Goal: Task Accomplishment & Management: Complete application form

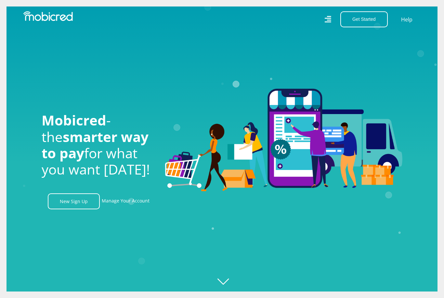
click at [160, 230] on icon "Created with Raphaël 2.3.0" at bounding box center [229, 149] width 444 height 298
click at [140, 209] on link "Manage Your Account" at bounding box center [126, 201] width 48 height 16
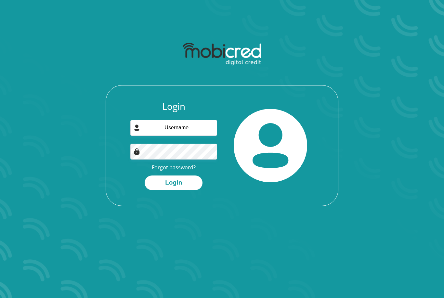
click at [187, 168] on link "Forgot password?" at bounding box center [174, 167] width 44 height 7
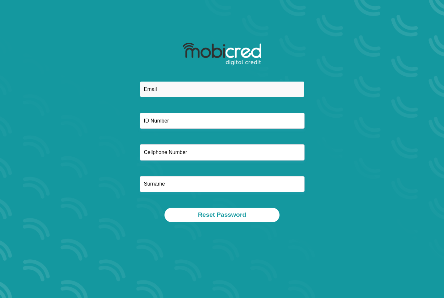
click at [220, 90] on input "email" at bounding box center [222, 89] width 165 height 16
type input "bloemhofr@gmail.com"
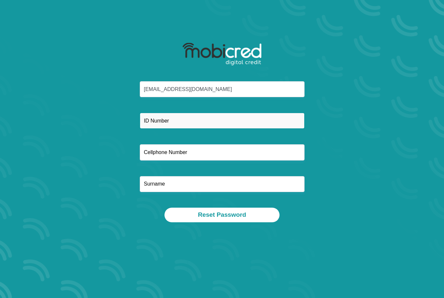
click at [189, 121] on input "text" at bounding box center [222, 121] width 165 height 16
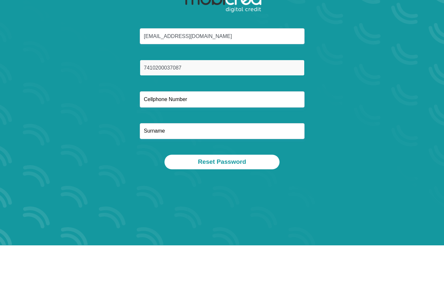
type input "7410200037087"
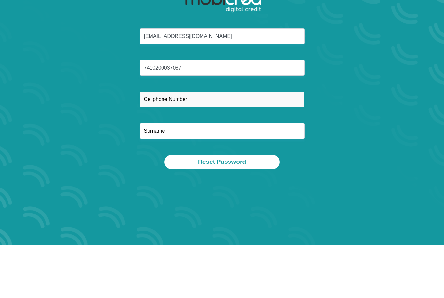
click at [203, 144] on input "text" at bounding box center [222, 152] width 165 height 16
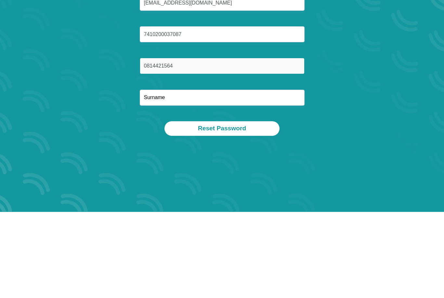
type input "0814421564"
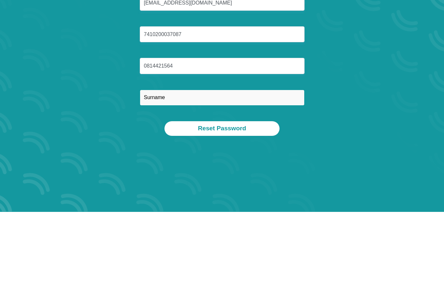
click at [235, 176] on input "text" at bounding box center [222, 184] width 165 height 16
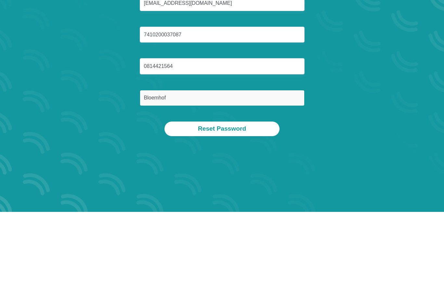
type input "Bloemhof"
click at [216, 208] on button "Reset Password" at bounding box center [222, 215] width 115 height 15
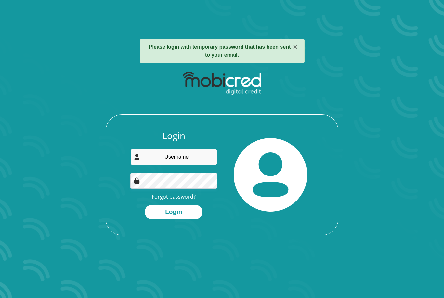
click at [191, 158] on input "email" at bounding box center [173, 157] width 87 height 16
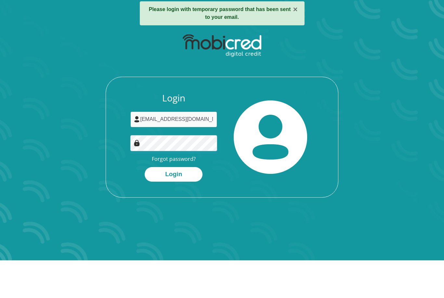
type input "bloemhofr@gmail.com"
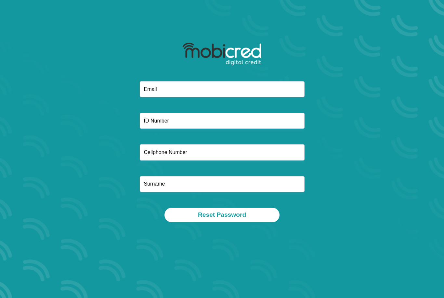
scroll to position [58, 0]
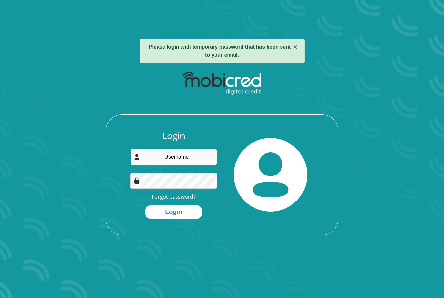
click at [181, 157] on input "email" at bounding box center [173, 157] width 87 height 16
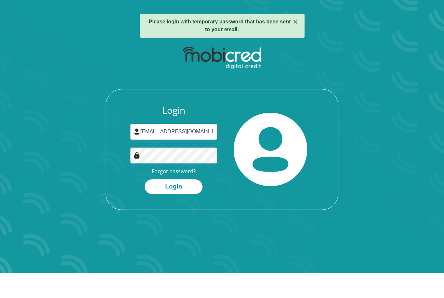
scroll to position [25, 0]
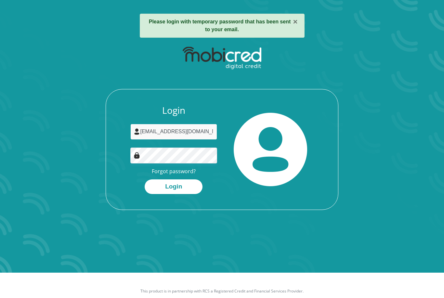
type input "bloemhofr@gmail.com"
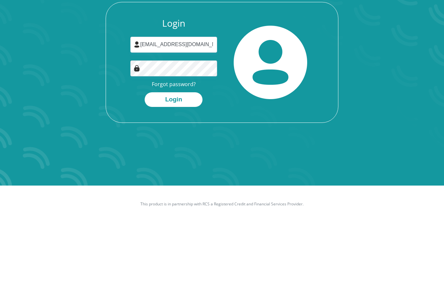
click at [177, 179] on button "Login" at bounding box center [174, 186] width 58 height 15
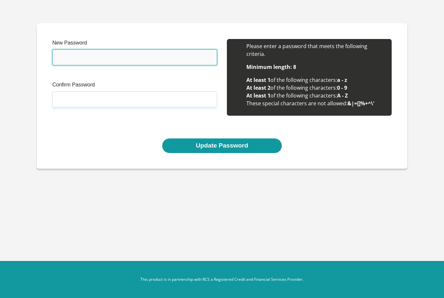
click at [170, 59] on input "New Password" at bounding box center [134, 57] width 165 height 16
type input "Caramba@2022"
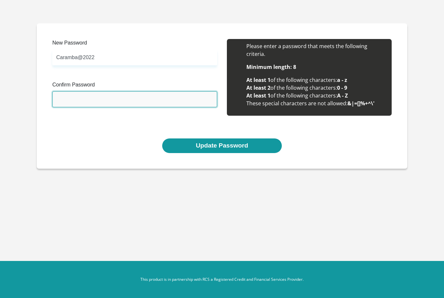
click at [97, 104] on input "Confirm Password" at bounding box center [134, 99] width 165 height 16
type input "Caramba@2022"
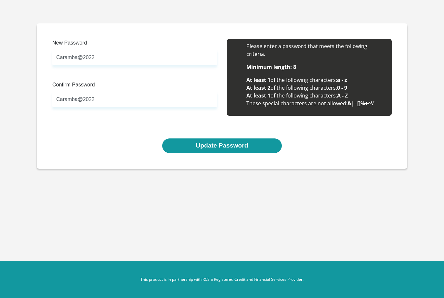
click at [222, 144] on button "Update Password" at bounding box center [221, 146] width 119 height 15
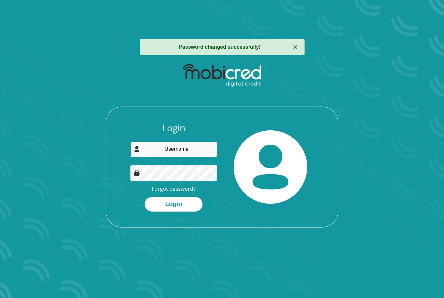
type input "[EMAIL_ADDRESS][DOMAIN_NAME]"
click at [174, 204] on button "Login" at bounding box center [174, 204] width 58 height 15
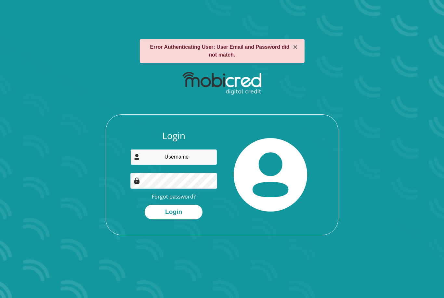
type input "bloemhofr@gmail.com"
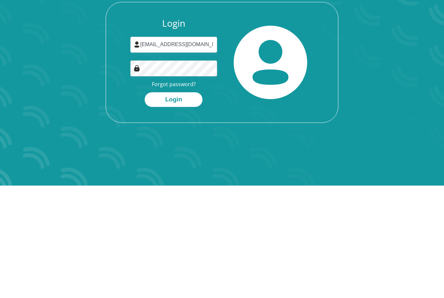
click at [175, 205] on button "Login" at bounding box center [174, 212] width 58 height 15
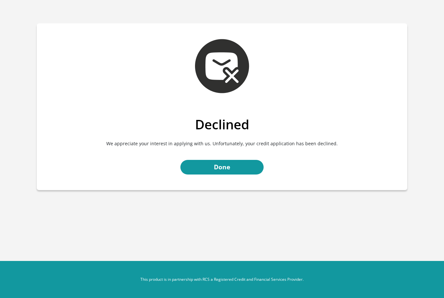
click at [253, 173] on link "Done" at bounding box center [221, 167] width 83 height 15
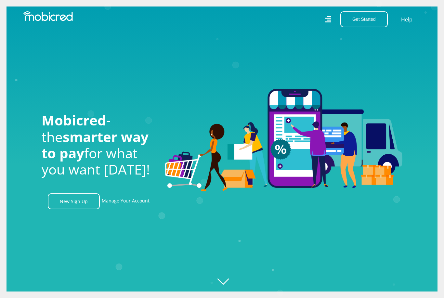
click at [361, 16] on button "Get Started" at bounding box center [363, 19] width 47 height 16
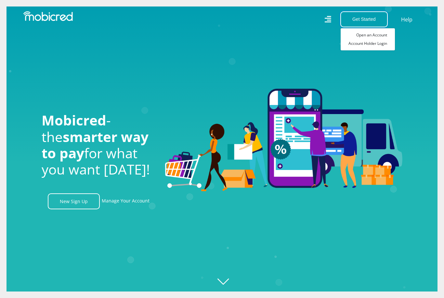
scroll to position [0, 463]
click at [377, 35] on link "Open an Account" at bounding box center [368, 35] width 54 height 8
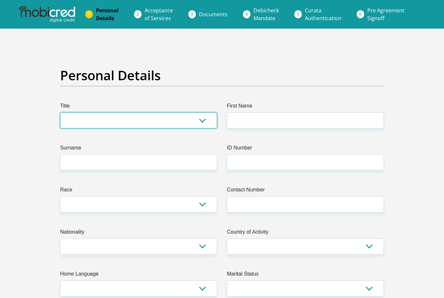
click at [176, 127] on select "Mr Ms Mrs Dr [PERSON_NAME]" at bounding box center [138, 121] width 157 height 16
select select "Mrs"
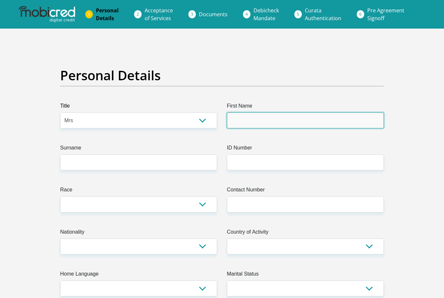
click at [272, 123] on input "First Name" at bounding box center [305, 121] width 157 height 16
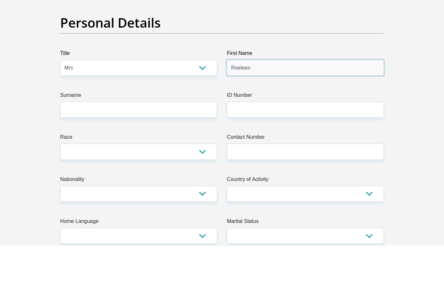
type input "Roeleen"
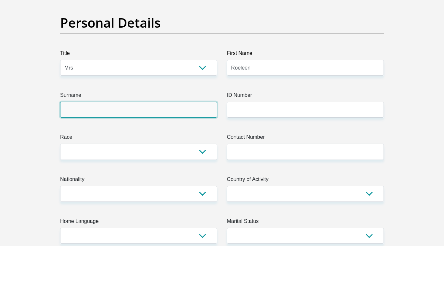
click at [163, 154] on input "Surname" at bounding box center [138, 162] width 157 height 16
type input "Bloemhof"
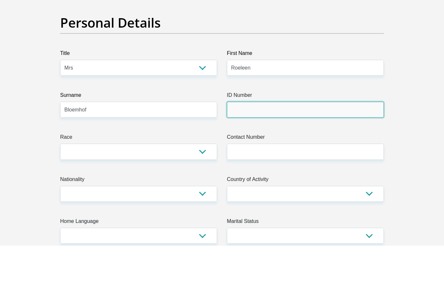
click at [251, 154] on input "ID Number" at bounding box center [305, 162] width 157 height 16
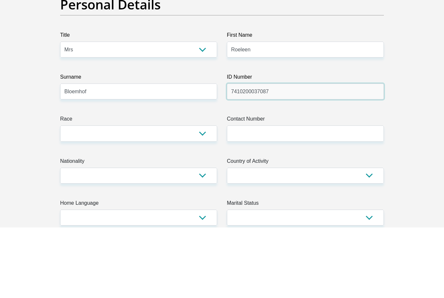
type input "7410200037087"
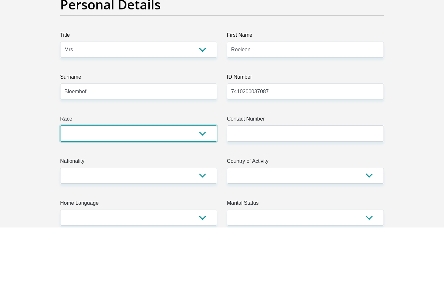
click at [154, 196] on select "Black Coloured Indian White Other" at bounding box center [138, 204] width 157 height 16
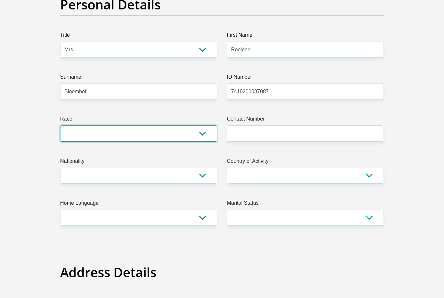
select select "4"
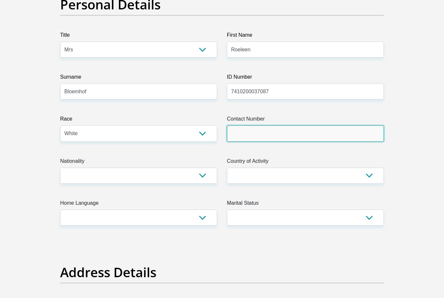
click at [285, 133] on input "Contact Number" at bounding box center [305, 134] width 157 height 16
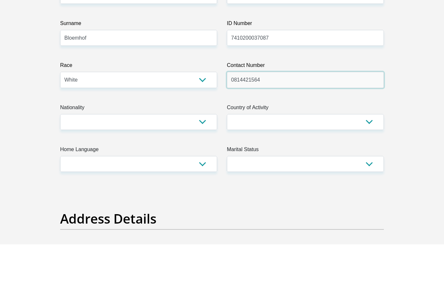
type input "0814421564"
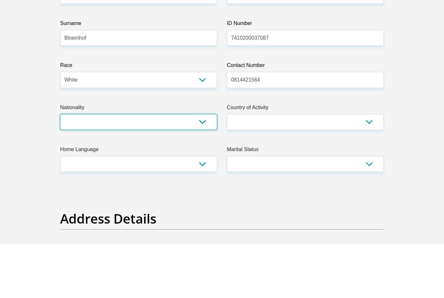
click at [167, 168] on select "South Africa Afghanistan Aland Islands Albania Algeria America Samoa American V…" at bounding box center [138, 176] width 157 height 16
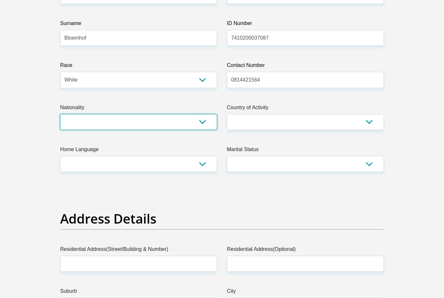
select select "ZAF"
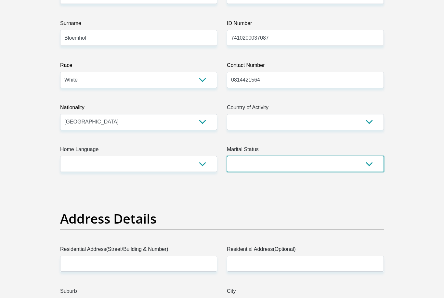
click at [265, 158] on select "Married ANC Single Divorced Widowed Married COP or Customary Law" at bounding box center [305, 164] width 157 height 16
select select "1"
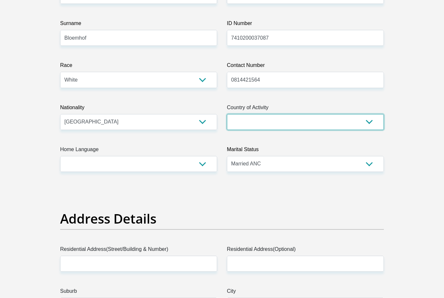
click at [280, 122] on select "South Africa Afghanistan Aland Islands Albania Algeria America Samoa American V…" at bounding box center [305, 122] width 157 height 16
select select "ZAF"
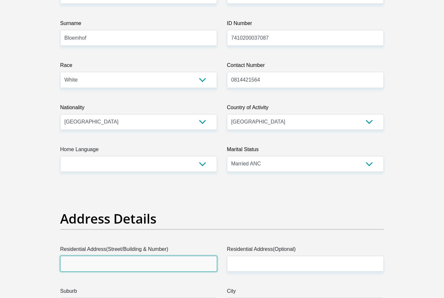
click at [176, 259] on input "Residential Address(Street/Building & Number)" at bounding box center [138, 264] width 157 height 16
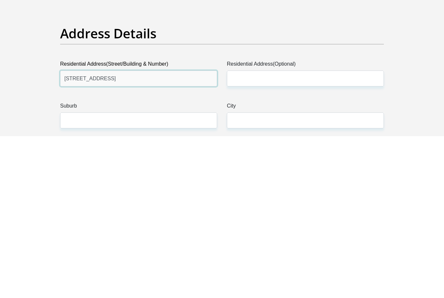
type input "176 Bridle Pass Street"
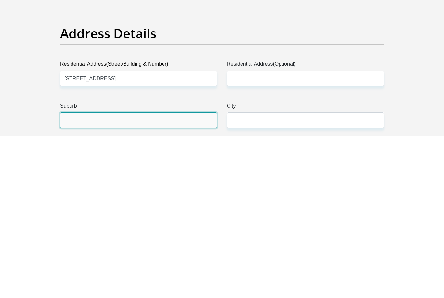
click at [166, 274] on input "Suburb" at bounding box center [138, 282] width 157 height 16
type input "Knopjeslaagte"
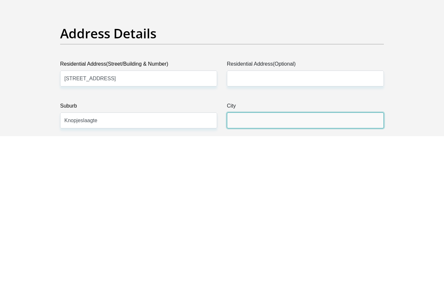
click at [282, 274] on input "City" at bounding box center [305, 282] width 157 height 16
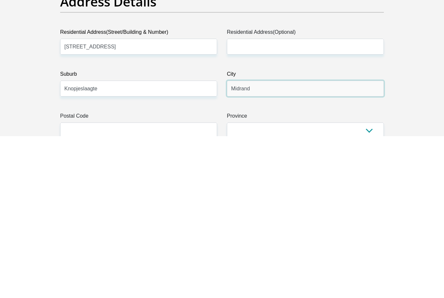
scroll to position [180, 0]
type input "Midrand"
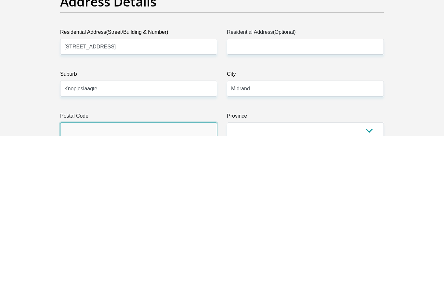
click at [159, 285] on input "Postal Code" at bounding box center [138, 293] width 157 height 16
type input "1684"
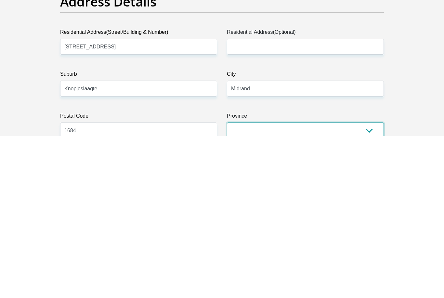
click at [277, 285] on select "Eastern Cape Free State Gauteng KwaZulu-Natal Limpopo Mpumalanga Northern Cape …" at bounding box center [305, 293] width 157 height 16
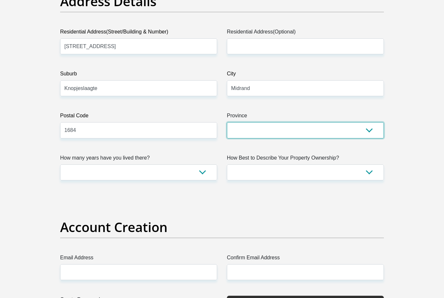
select select "Gauteng"
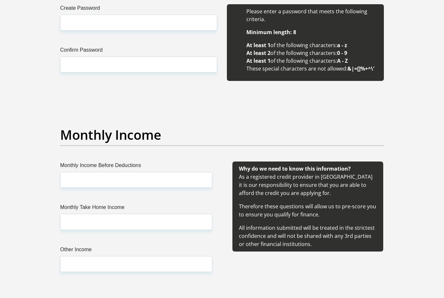
scroll to position [635, 0]
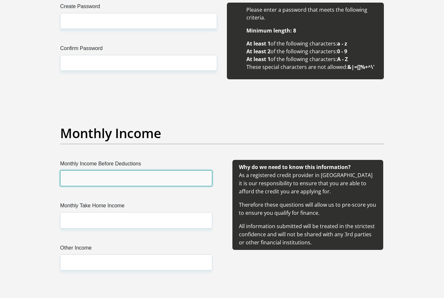
click at [180, 178] on input "Monthly Income Before Deductions" at bounding box center [136, 178] width 152 height 16
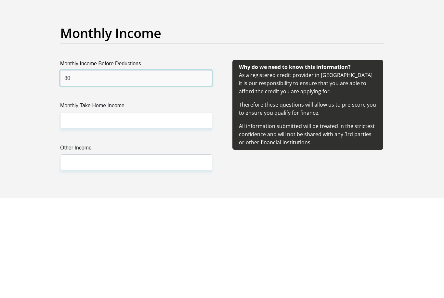
type input "8"
type input "120000"
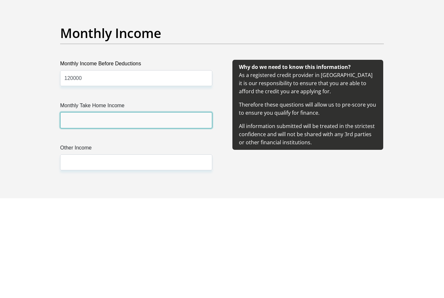
click at [139, 212] on input "Monthly Take Home Income" at bounding box center [136, 220] width 152 height 16
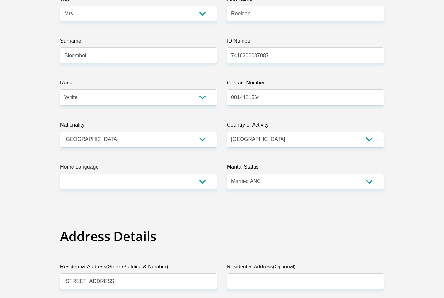
scroll to position [105, 0]
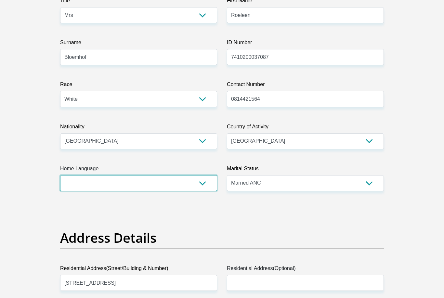
click at [203, 182] on select "Afrikaans English Sepedi South Ndebele Southern Sotho Swati Tsonga Tswana Venda…" at bounding box center [138, 183] width 157 height 16
select select "afr"
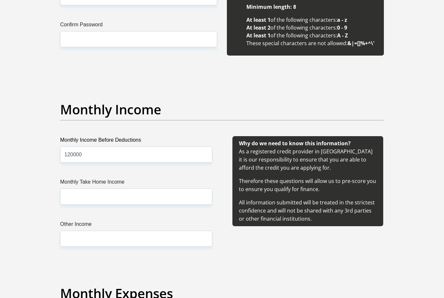
scroll to position [659, 0]
click at [150, 199] on input "Monthly Take Home Income" at bounding box center [136, 197] width 152 height 16
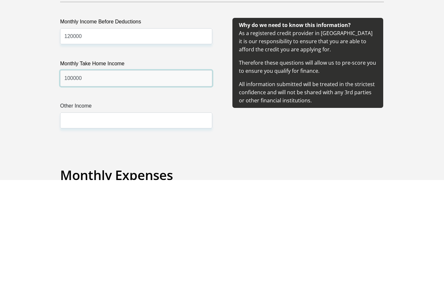
type input "100000"
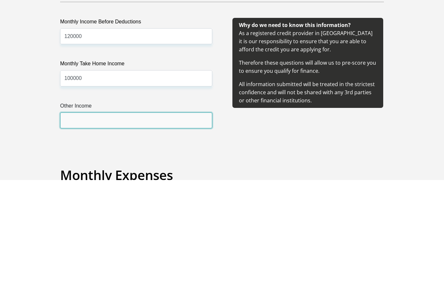
click at [123, 231] on input "Other Income" at bounding box center [136, 239] width 152 height 16
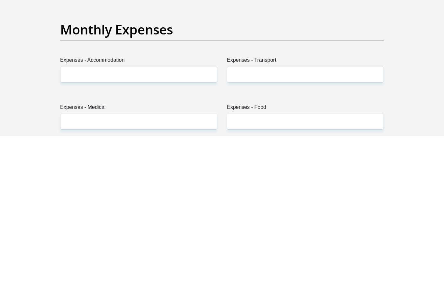
scroll to position [762, 0]
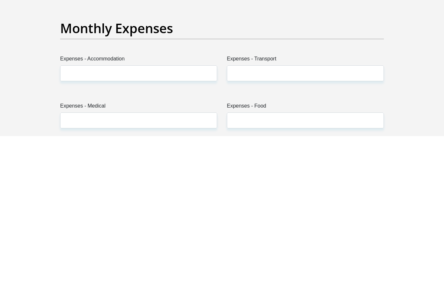
type input "30000"
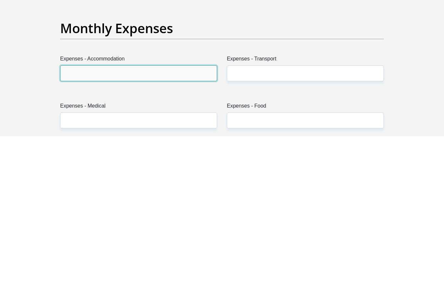
click at [159, 227] on input "Expenses - Accommodation" at bounding box center [138, 235] width 157 height 16
type input "10000"
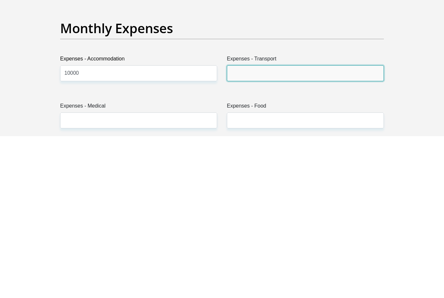
click at [280, 227] on input "Expenses - Transport" at bounding box center [305, 235] width 157 height 16
type input "10000"
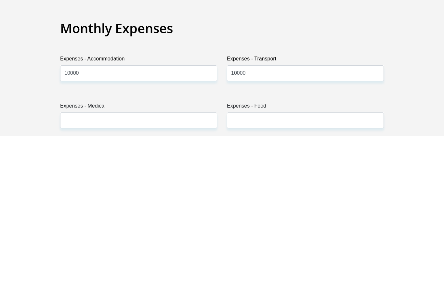
click at [143, 264] on label "Expenses - Medical" at bounding box center [138, 269] width 157 height 10
click at [143, 274] on input "Expenses - Medical" at bounding box center [138, 282] width 157 height 16
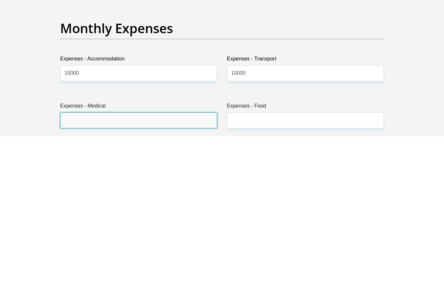
click at [160, 274] on input "Expenses - Medical" at bounding box center [138, 282] width 157 height 16
type input "2"
type input "40000"
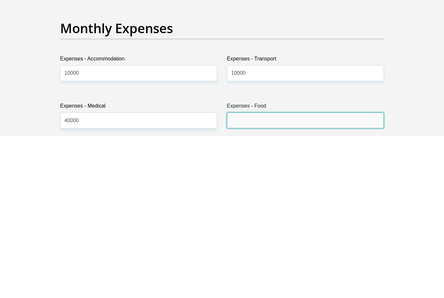
click at [285, 274] on input "Expenses - Food" at bounding box center [305, 282] width 157 height 16
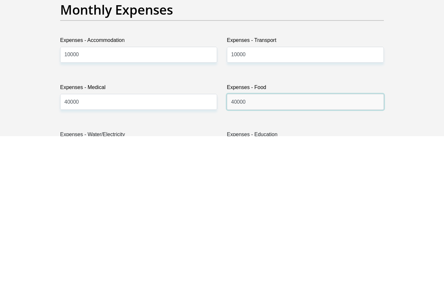
scroll to position [800, 0]
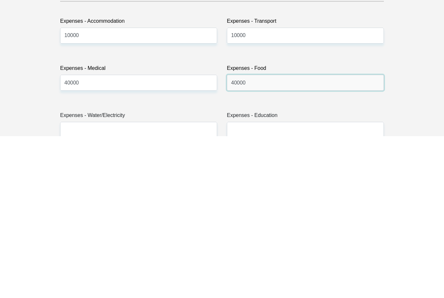
type input "40000"
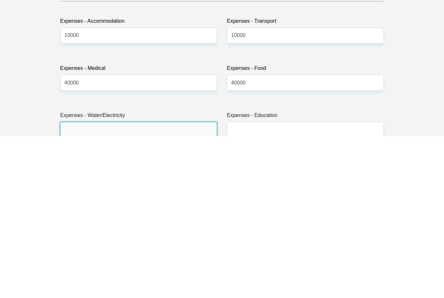
click at [153, 284] on input "Expenses - Water/Electricity" at bounding box center [138, 292] width 157 height 16
type input "0"
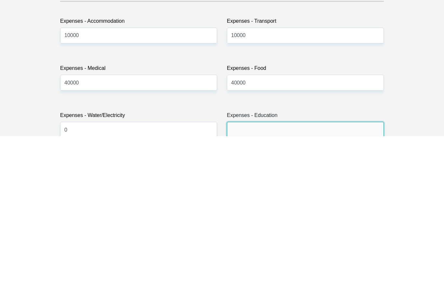
click at [283, 284] on input "Expenses - Education" at bounding box center [305, 292] width 157 height 16
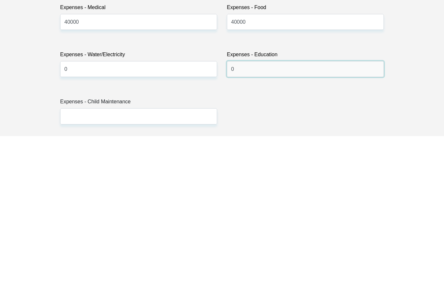
scroll to position [864, 0]
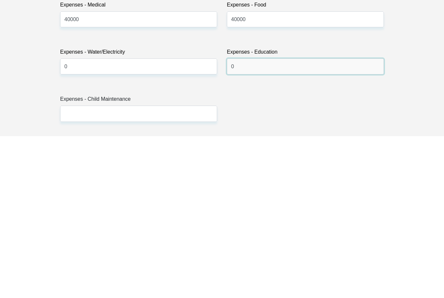
type input "0"
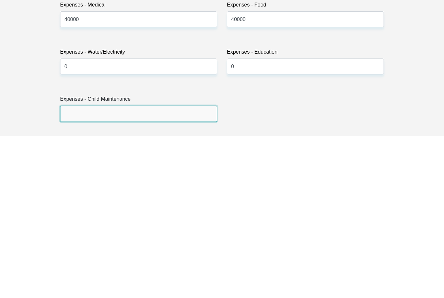
click at [156, 268] on input "Expenses - Child Maintenance" at bounding box center [138, 276] width 157 height 16
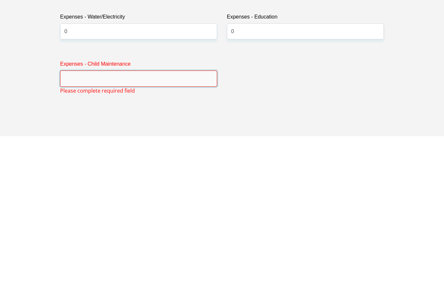
scroll to position [901, 0]
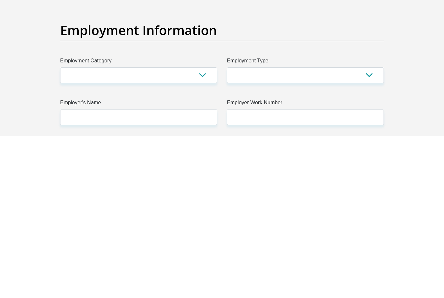
type input "0"
click at [202, 229] on select "AGRICULTURE ALCOHOL & TOBACCO CONSTRUCTION MATERIALS METALLURGY EQUIPMENT FOR R…" at bounding box center [138, 237] width 157 height 16
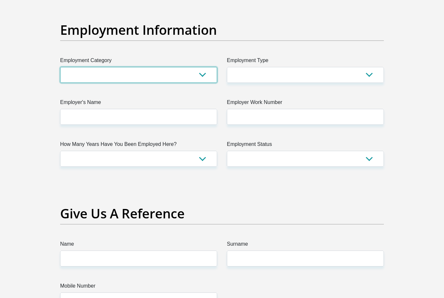
select select "67"
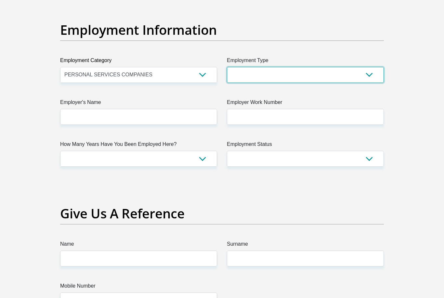
click at [304, 77] on select "College/Lecturer Craft Seller Creative Driver Executive Farmer Forces - Non Com…" at bounding box center [305, 75] width 157 height 16
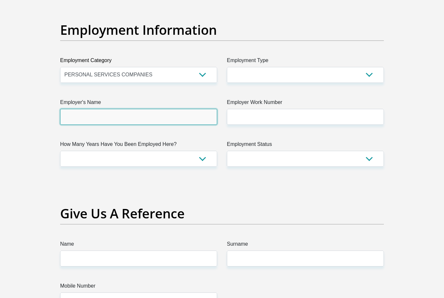
click at [165, 120] on input "Employer's Name" at bounding box center [138, 117] width 157 height 16
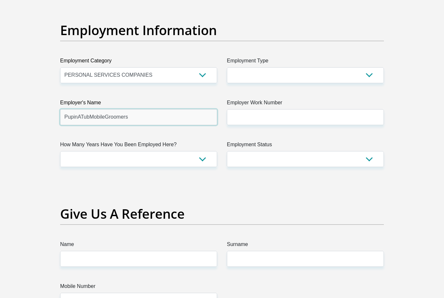
type input "PupinATubMobileGroomers"
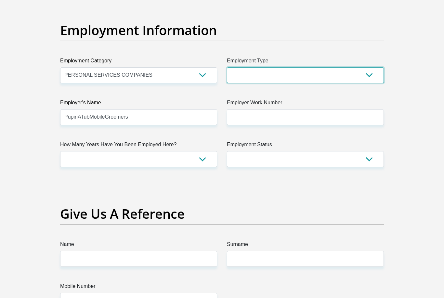
click at [358, 75] on select "College/Lecturer Craft Seller Creative Driver Executive Farmer Forces - Non Com…" at bounding box center [305, 75] width 157 height 16
select select "Executive"
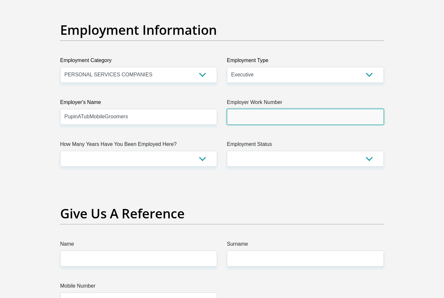
click at [306, 118] on input "Employer Work Number" at bounding box center [305, 117] width 157 height 16
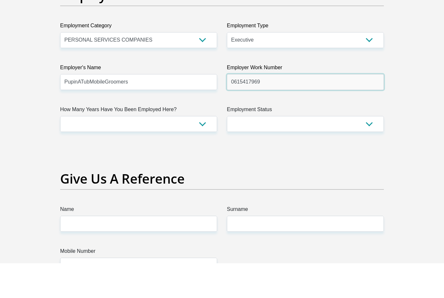
type input "0615417969"
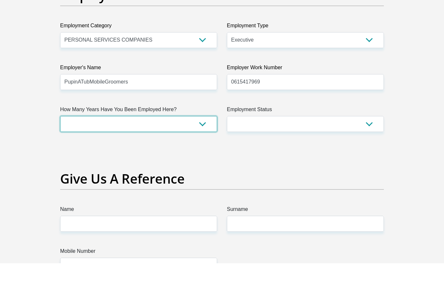
click at [200, 151] on select "less than 1 year 1-3 years 3-5 years 5+ years" at bounding box center [138, 159] width 157 height 16
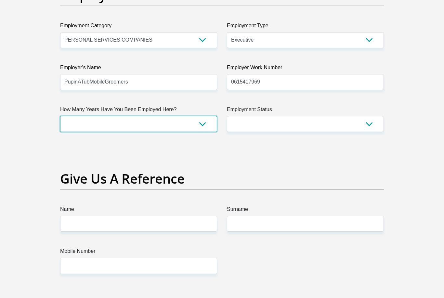
select select "60"
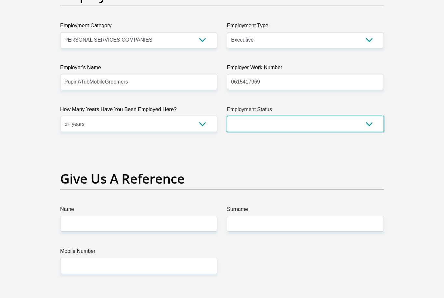
click at [309, 126] on select "Permanent/Full-time Part-time/Casual Contract Worker Self-Employed Housewife Re…" at bounding box center [305, 124] width 157 height 16
select select "1"
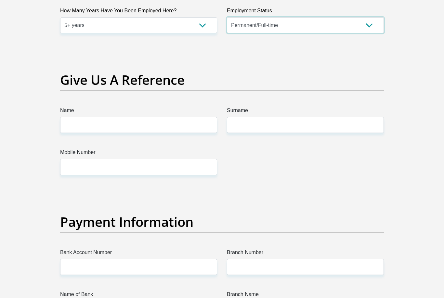
scroll to position [1300, 0]
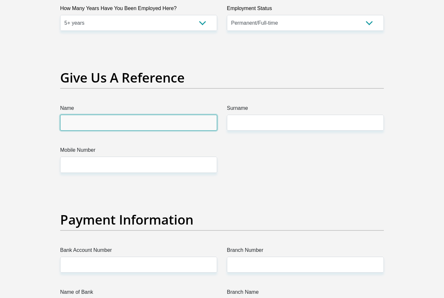
click at [169, 122] on input "Name" at bounding box center [138, 123] width 157 height 16
type input "R"
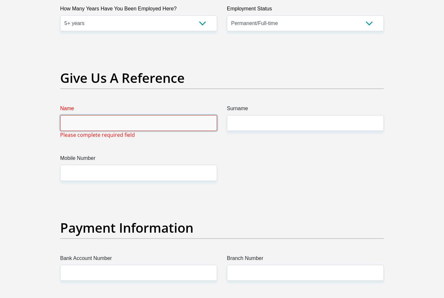
type input "M"
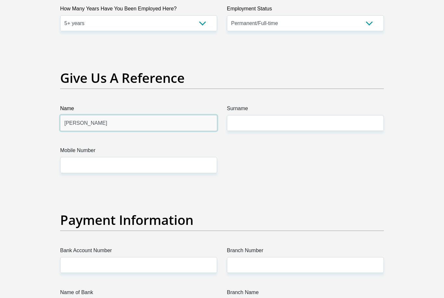
type input "Brandon"
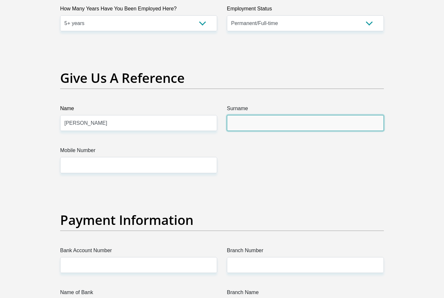
click at [276, 130] on input "Surname" at bounding box center [305, 123] width 157 height 16
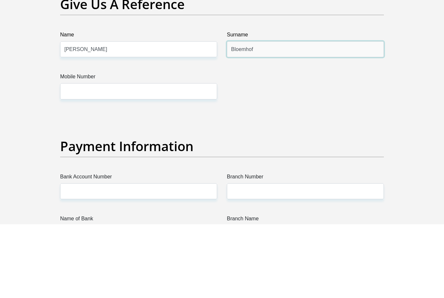
type input "Bloemhof"
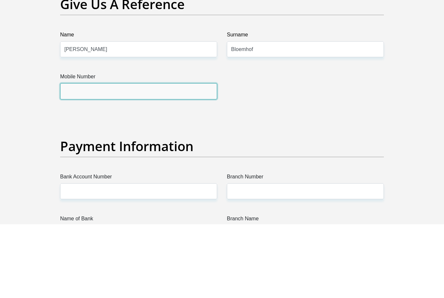
click at [183, 157] on input "Mobile Number" at bounding box center [138, 165] width 157 height 16
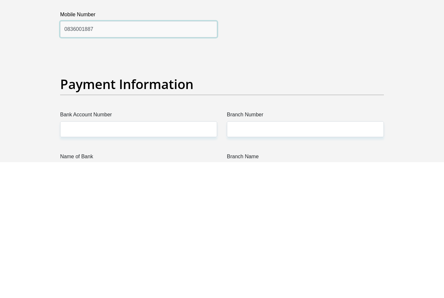
type input "0836001887"
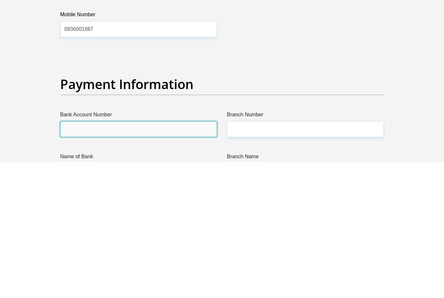
click at [174, 257] on input "Bank Account Number" at bounding box center [138, 265] width 157 height 16
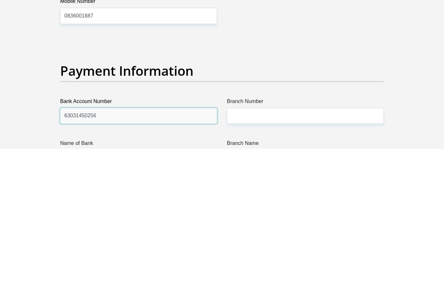
type input "63031450256"
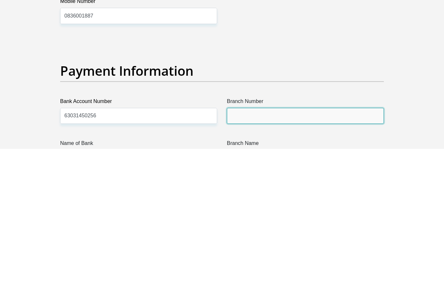
click at [285, 257] on input "Branch Number" at bounding box center [305, 265] width 157 height 16
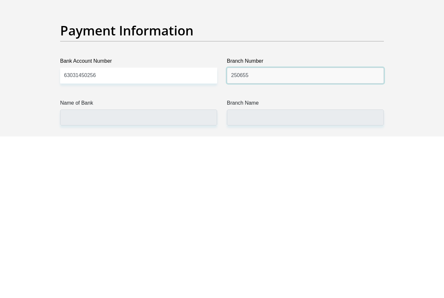
type input "250655"
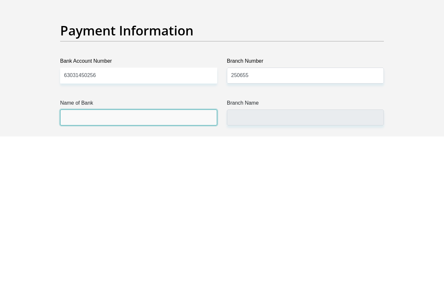
click at [160, 271] on input "Name of Bank" at bounding box center [138, 279] width 157 height 16
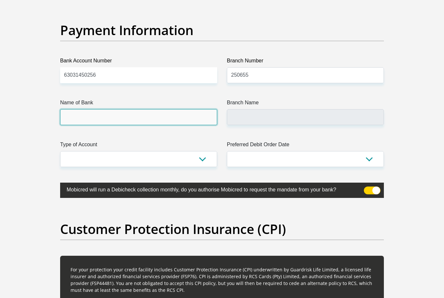
type input "FIRSTRAND BANK"
type input "BRANCH 560"
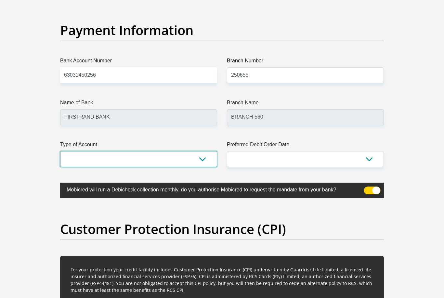
click at [206, 156] on select "Cheque Savings" at bounding box center [138, 159] width 157 height 16
select select "CUR"
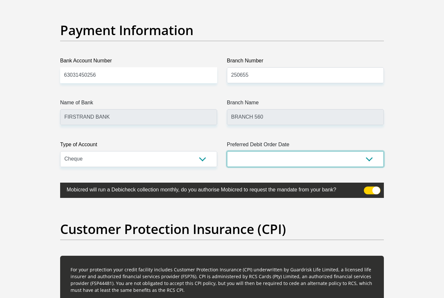
click at [297, 157] on select "1st 2nd 3rd 4th 5th 7th 18th 19th 20th 21st 22nd 23rd 24th 25th 26th 27th 28th …" at bounding box center [305, 159] width 157 height 16
select select "1"
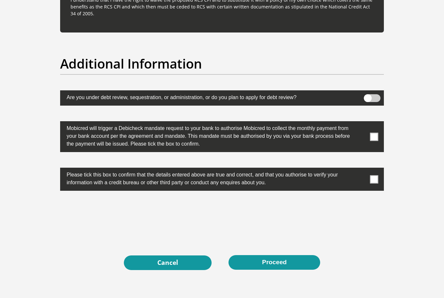
scroll to position [2014, 0]
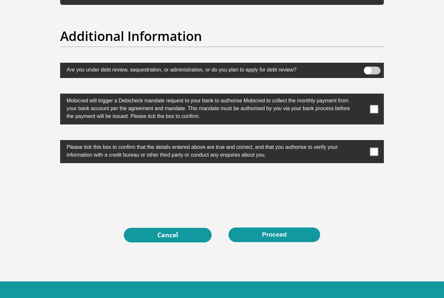
click at [375, 111] on span at bounding box center [374, 109] width 8 height 8
click at [361, 95] on input "checkbox" at bounding box center [361, 95] width 0 height 0
click at [376, 153] on span at bounding box center [374, 152] width 8 height 8
click at [361, 142] on input "checkbox" at bounding box center [361, 142] width 0 height 0
click at [294, 236] on button "Proceed" at bounding box center [275, 235] width 92 height 15
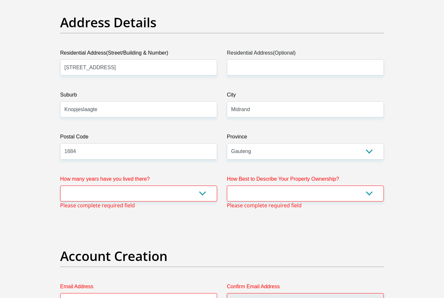
scroll to position [321, 0]
click at [206, 194] on select "less than 1 year 1-3 years 3-5 years 5+ years" at bounding box center [138, 194] width 157 height 16
select select "4"
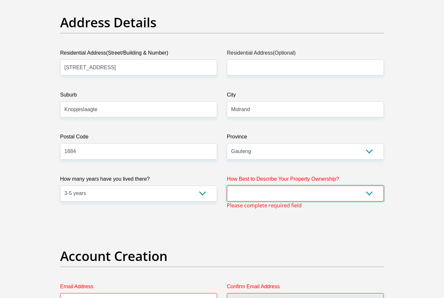
click at [375, 194] on select "Owned Rented Family Owned Company Dwelling" at bounding box center [305, 194] width 157 height 16
select select "Owned"
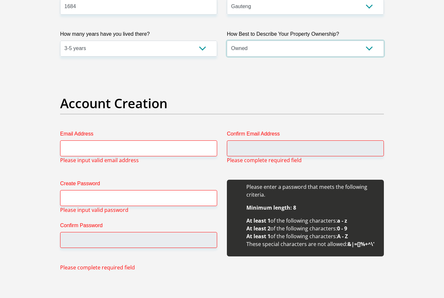
scroll to position [473, 0]
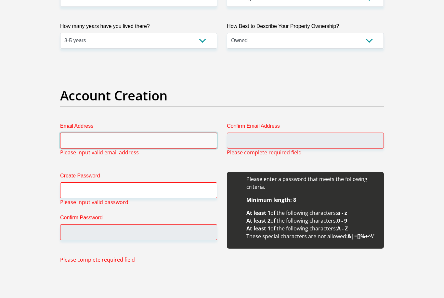
click at [149, 141] on input "Email Address" at bounding box center [138, 141] width 157 height 16
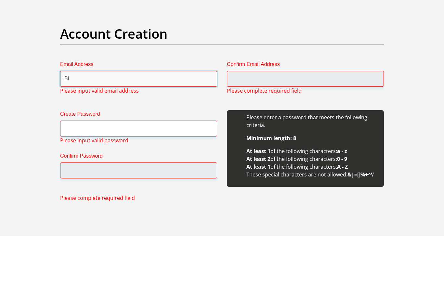
type input "Blo"
type input "bloemhofr@gmail.com"
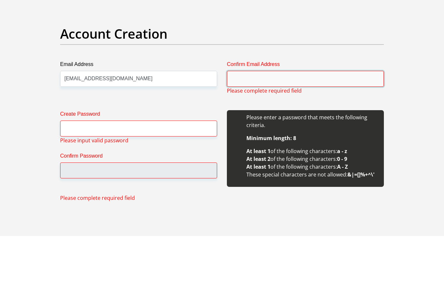
type input "bloemhofr@gmail.com"
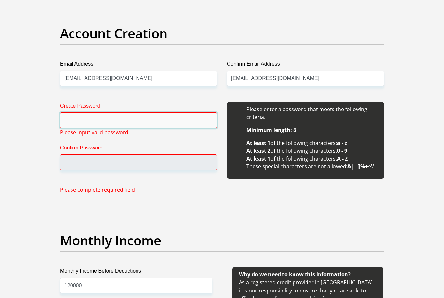
click at [156, 120] on input "Create Password" at bounding box center [138, 121] width 157 height 16
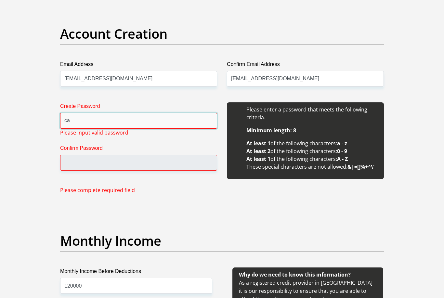
type input "c"
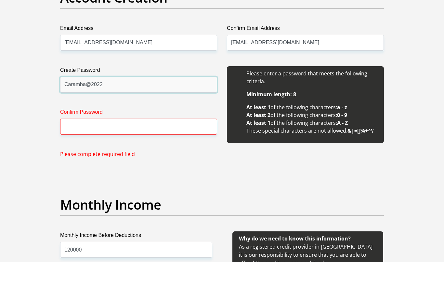
type input "Caramba@2022"
click at [130, 155] on input "Confirm Password" at bounding box center [138, 163] width 157 height 16
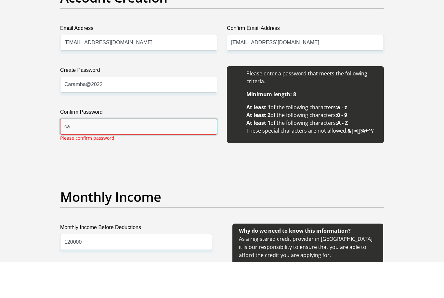
type input "c"
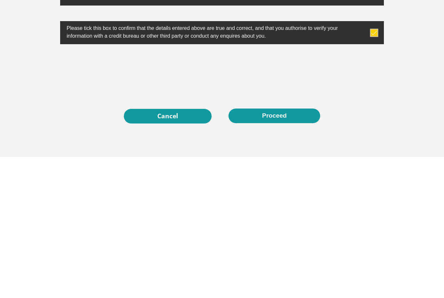
scroll to position [2035, 0]
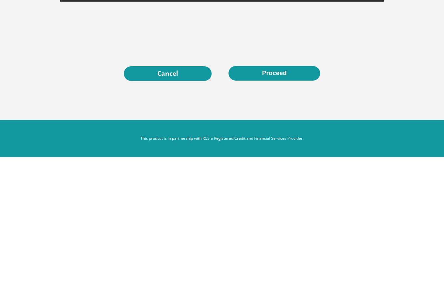
type input "Caramba@2022"
click at [281, 207] on button "Proceed" at bounding box center [275, 214] width 92 height 15
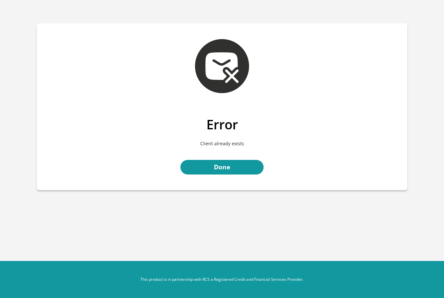
click at [240, 167] on link "Done" at bounding box center [221, 167] width 83 height 15
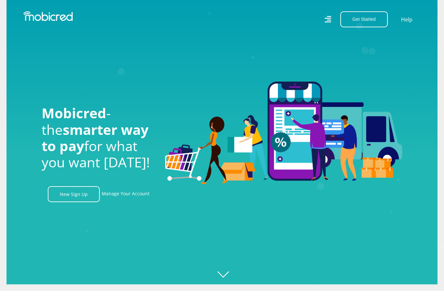
scroll to position [0, 463]
click at [322, 13] on div "Get Started Open an Account Account Holder Login Help" at bounding box center [324, 19] width 204 height 16
click at [322, 21] on div "Get Started Open an Account Account Holder Login Help" at bounding box center [324, 19] width 204 height 16
click at [364, 21] on button "Get Started" at bounding box center [363, 19] width 47 height 16
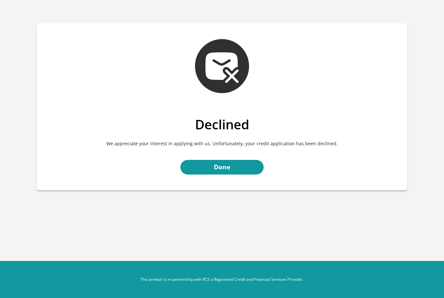
click at [240, 171] on link "Done" at bounding box center [221, 167] width 83 height 15
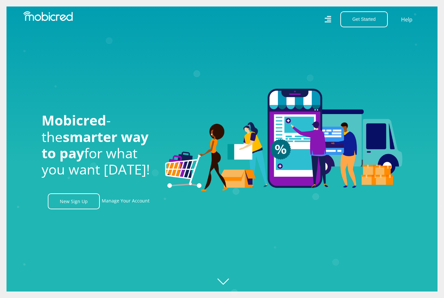
scroll to position [0, 741]
